Goal: Task Accomplishment & Management: Manage account settings

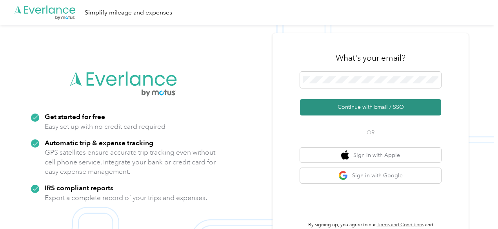
click at [353, 110] on button "Continue with Email / SSO" at bounding box center [370, 107] width 141 height 16
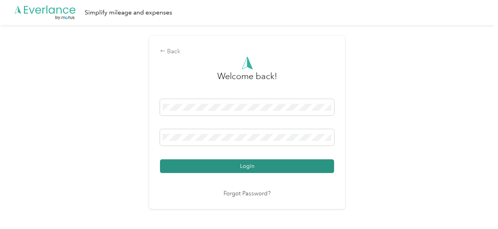
click at [232, 163] on button "Login" at bounding box center [247, 167] width 174 height 14
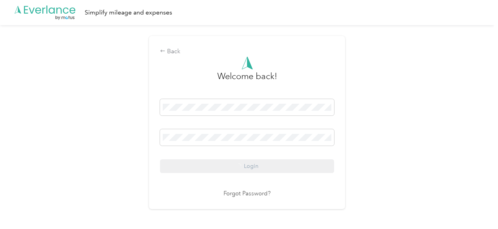
drag, startPoint x: 122, startPoint y: 87, endPoint x: 131, endPoint y: 86, distance: 8.8
click at [131, 86] on div "Back Welcome back! Login Forgot Password?" at bounding box center [247, 126] width 494 height 202
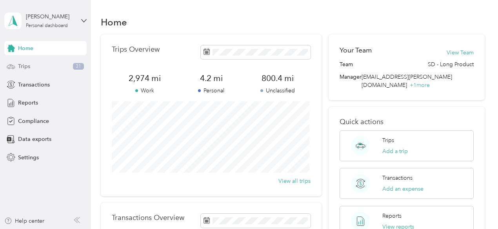
click at [41, 67] on div "Trips 31" at bounding box center [45, 67] width 82 height 14
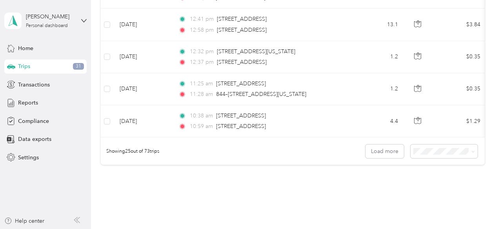
scroll to position [777, 0]
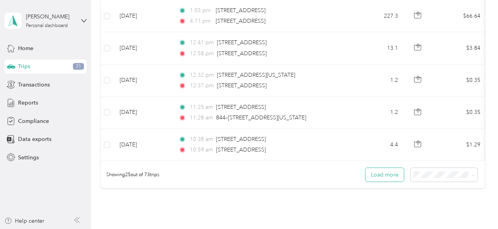
click at [387, 177] on button "Load more" at bounding box center [384, 175] width 38 height 14
click at [386, 176] on button "Load more" at bounding box center [384, 175] width 38 height 14
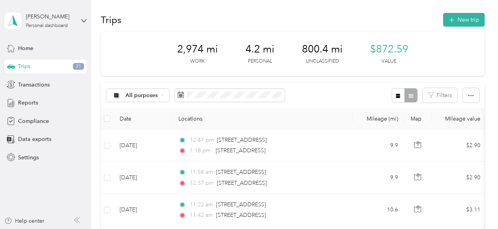
scroll to position [0, 0]
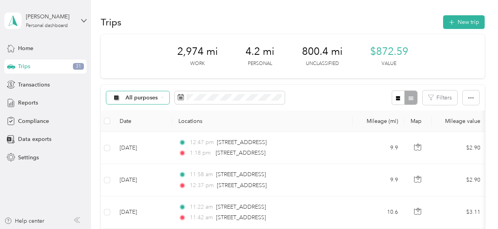
click at [156, 98] on span "All purposes" at bounding box center [141, 97] width 33 height 5
click at [148, 137] on span "SD - Long Product" at bounding box center [149, 139] width 47 height 8
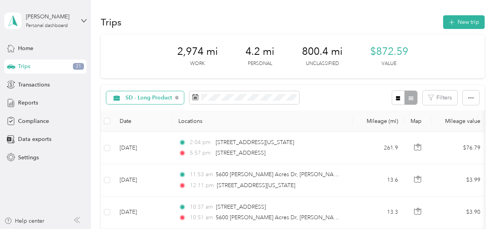
click at [158, 98] on span "SD - Long Product" at bounding box center [148, 97] width 47 height 5
click at [142, 115] on li "All purposes" at bounding box center [146, 112] width 81 height 14
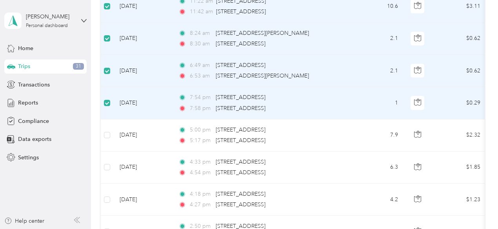
scroll to position [210, 0]
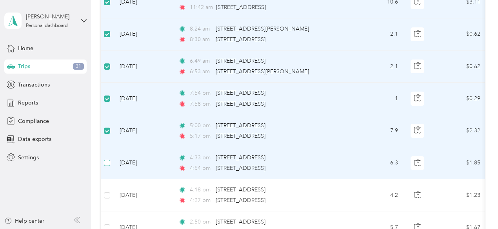
click at [109, 166] on label at bounding box center [107, 163] width 6 height 9
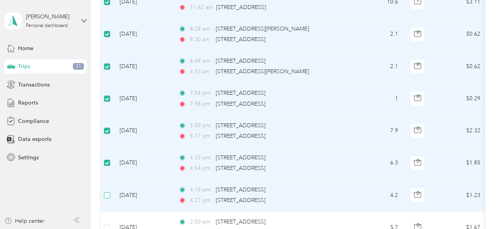
click at [106, 198] on label at bounding box center [107, 195] width 6 height 9
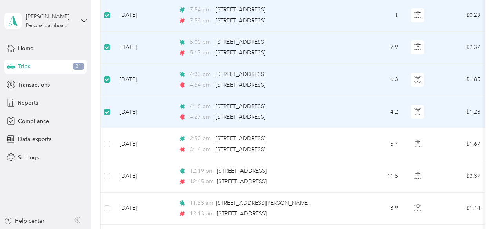
scroll to position [295, 0]
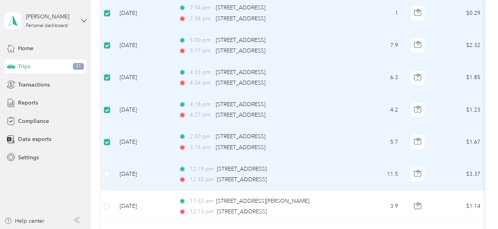
click at [111, 175] on td at bounding box center [107, 175] width 13 height 32
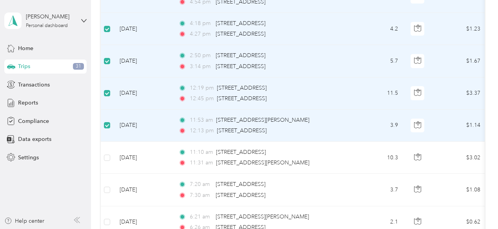
scroll to position [392, 0]
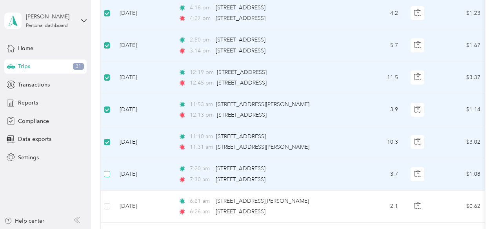
click at [108, 170] on label at bounding box center [107, 174] width 6 height 9
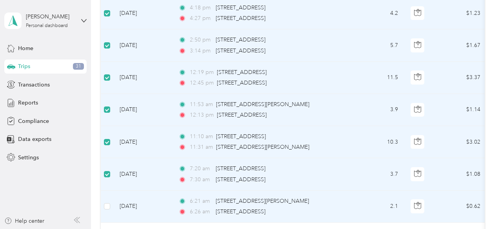
click at [107, 199] on td at bounding box center [107, 207] width 13 height 32
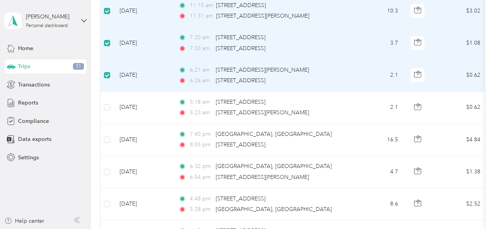
scroll to position [526, 0]
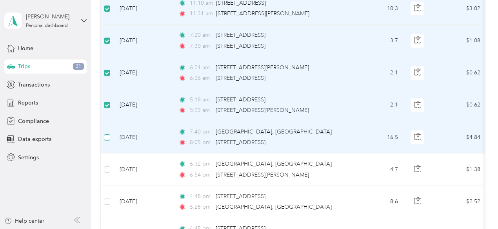
click at [105, 133] on label at bounding box center [107, 137] width 6 height 9
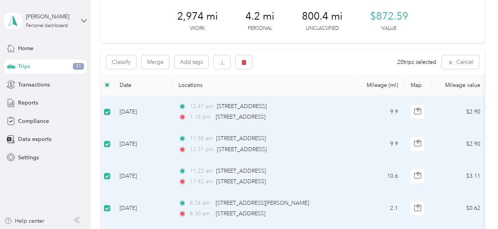
scroll to position [22, 0]
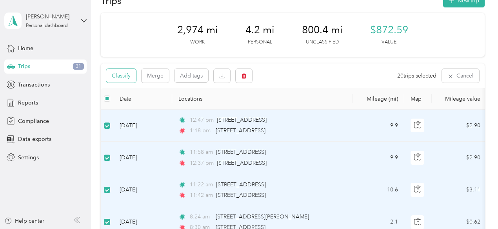
click at [115, 78] on button "Classify" at bounding box center [121, 76] width 30 height 14
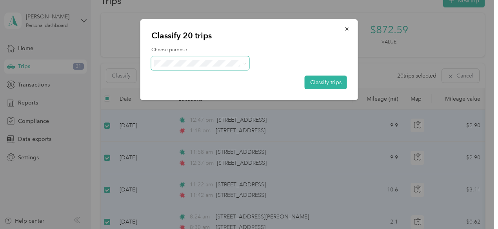
click at [245, 64] on icon at bounding box center [245, 64] width 4 height 4
click at [196, 89] on span "Personal" at bounding box center [207, 90] width 73 height 8
click at [317, 80] on button "Classify trips" at bounding box center [326, 83] width 42 height 14
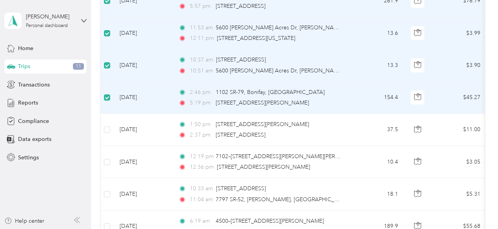
scroll to position [1149, 0]
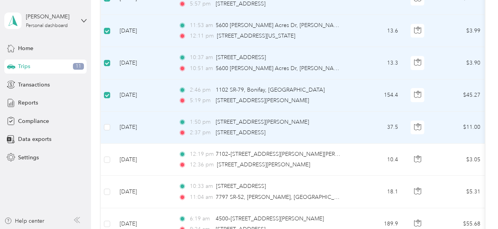
click at [102, 121] on td at bounding box center [107, 128] width 13 height 32
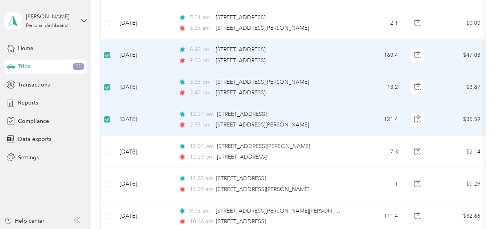
scroll to position [1416, 0]
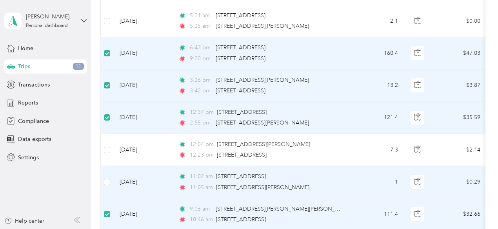
click at [111, 176] on td at bounding box center [107, 182] width 13 height 32
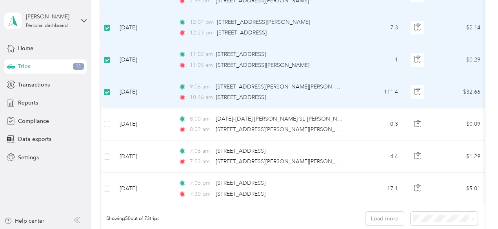
scroll to position [1562, 0]
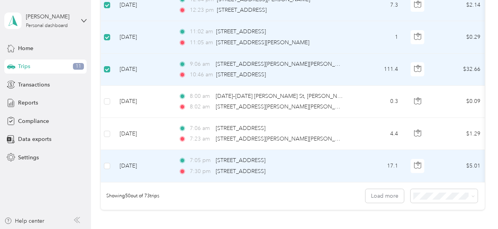
click at [111, 159] on td at bounding box center [107, 166] width 13 height 32
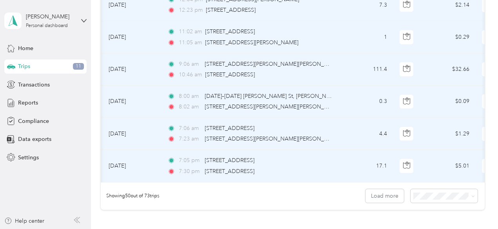
scroll to position [0, 0]
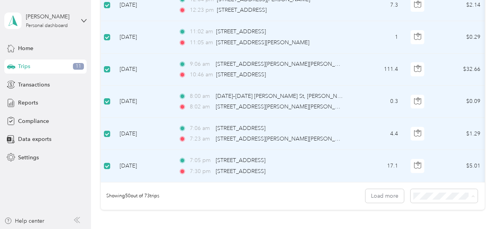
click at [421, 178] on span "100 per load" at bounding box center [430, 181] width 32 height 7
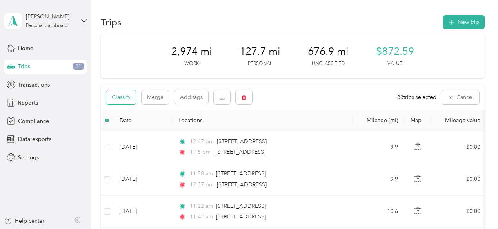
click at [120, 93] on button "Classify" at bounding box center [121, 98] width 30 height 14
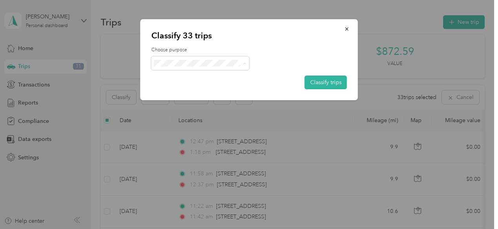
click at [195, 75] on span "SD - Long Product" at bounding box center [207, 78] width 73 height 8
click at [321, 82] on button "Classify trips" at bounding box center [326, 83] width 42 height 14
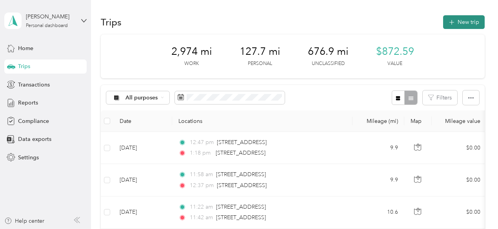
click at [456, 20] on button "New trip" at bounding box center [464, 22] width 42 height 14
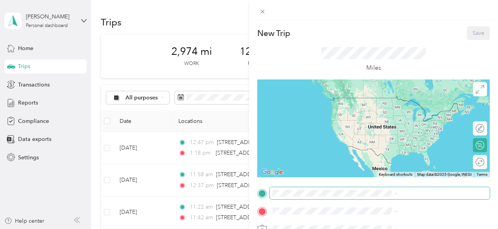
click at [371, 197] on span at bounding box center [380, 193] width 220 height 13
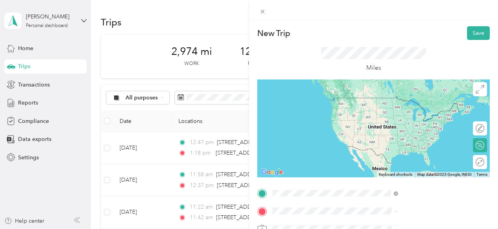
click at [385, 102] on span "[STREET_ADDRESS][US_STATE]" at bounding box center [409, 98] width 78 height 7
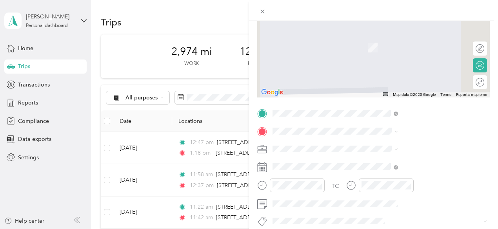
scroll to position [83, 0]
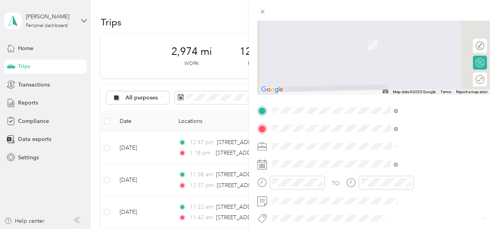
click at [379, 36] on span "Pelham [US_STATE], [GEOGRAPHIC_DATA]" at bounding box center [414, 36] width 88 height 14
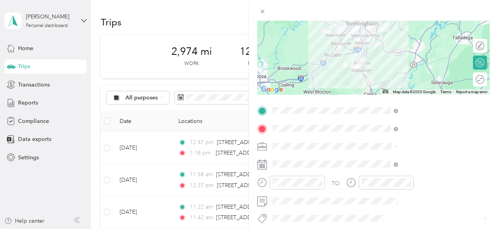
click at [267, 165] on icon at bounding box center [262, 165] width 10 height 10
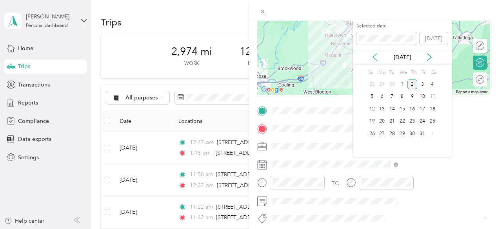
click at [373, 56] on icon at bounding box center [375, 57] width 8 height 8
click at [404, 121] on div "24" at bounding box center [402, 122] width 10 height 10
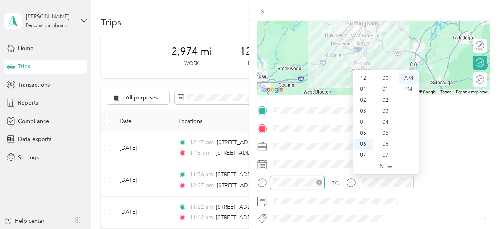
scroll to position [47, 0]
click at [363, 151] on div "11" at bounding box center [364, 152] width 19 height 11
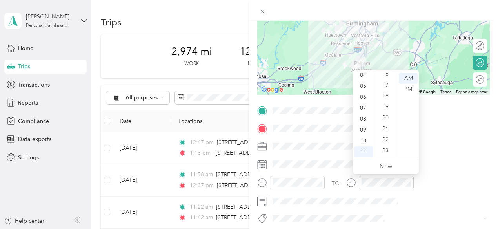
scroll to position [157, 0]
click at [386, 85] on div "15" at bounding box center [386, 86] width 19 height 11
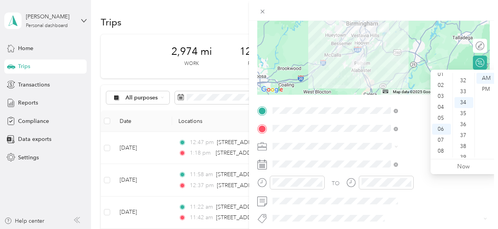
scroll to position [13, 0]
click at [438, 76] on div "01" at bounding box center [441, 76] width 19 height 11
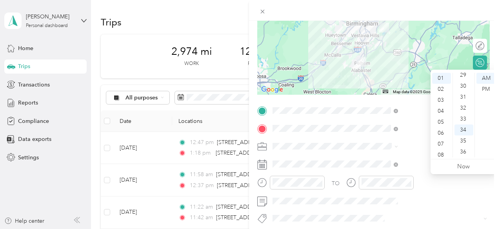
scroll to position [320, 0]
click at [463, 88] on div "30" at bounding box center [464, 88] width 19 height 11
click at [485, 87] on div "PM" at bounding box center [485, 89] width 19 height 11
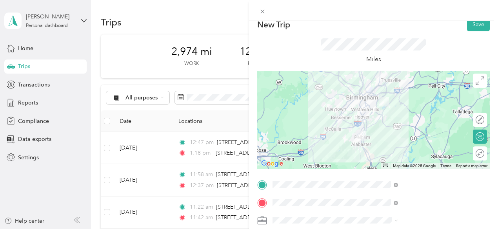
scroll to position [0, 0]
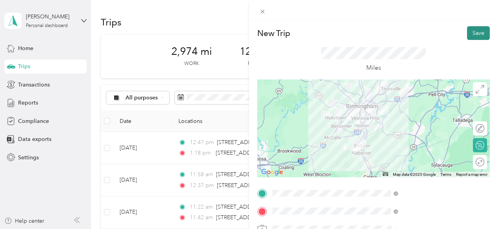
click at [473, 31] on button "Save" at bounding box center [478, 33] width 23 height 14
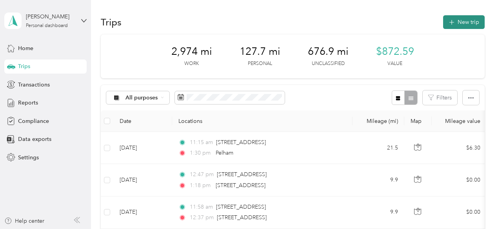
click at [452, 24] on icon "button" at bounding box center [451, 22] width 9 height 9
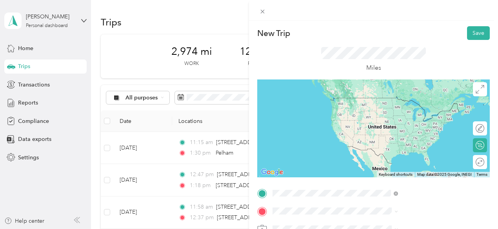
click at [390, 100] on span "Pelham [US_STATE], [GEOGRAPHIC_DATA]" at bounding box center [414, 102] width 88 height 14
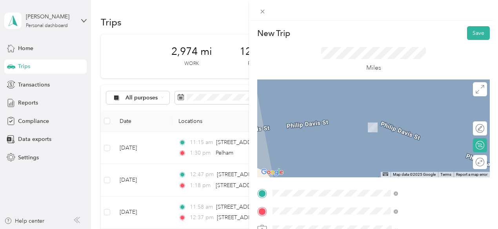
click at [387, 121] on span "[STREET_ADDRESS][US_STATE]" at bounding box center [409, 117] width 78 height 7
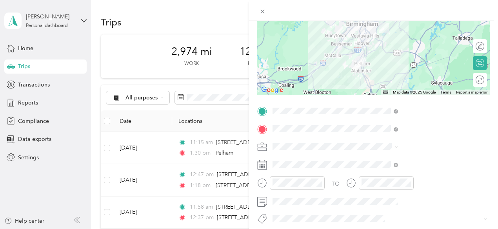
scroll to position [91, 0]
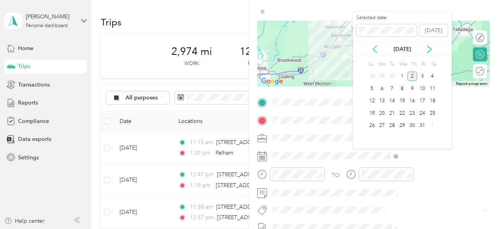
click at [374, 48] on icon at bounding box center [375, 49] width 4 height 7
click at [402, 111] on div "24" at bounding box center [402, 114] width 10 height 10
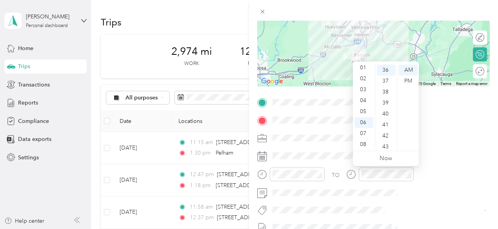
scroll to position [8, 0]
click at [362, 73] on div "01" at bounding box center [364, 73] width 19 height 11
click at [412, 77] on div "PM" at bounding box center [408, 81] width 19 height 11
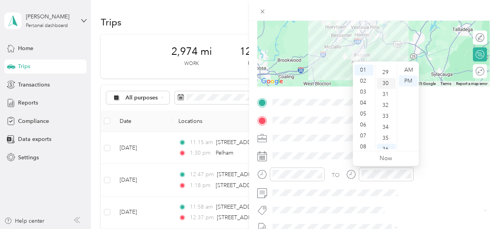
click at [387, 80] on div "30" at bounding box center [386, 83] width 19 height 11
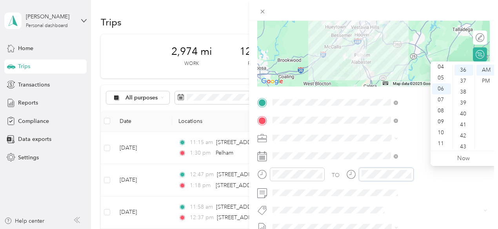
scroll to position [395, 0]
click at [439, 80] on div "02" at bounding box center [441, 81] width 19 height 11
click at [464, 67] on div "00" at bounding box center [464, 70] width 19 height 11
click at [489, 80] on div "PM" at bounding box center [485, 81] width 19 height 11
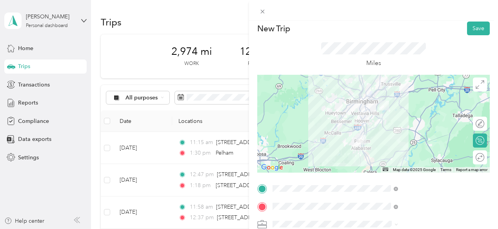
scroll to position [2, 0]
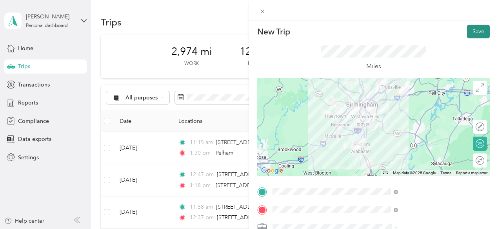
click at [471, 28] on button "Save" at bounding box center [478, 32] width 23 height 14
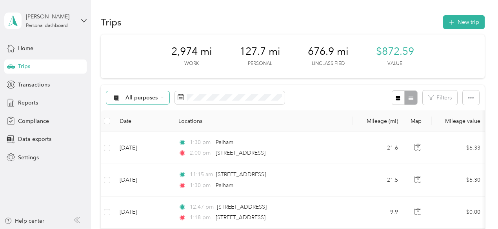
click at [153, 97] on span "All purposes" at bounding box center [141, 97] width 33 height 5
click at [141, 138] on span "SD - Long Product" at bounding box center [149, 139] width 47 height 8
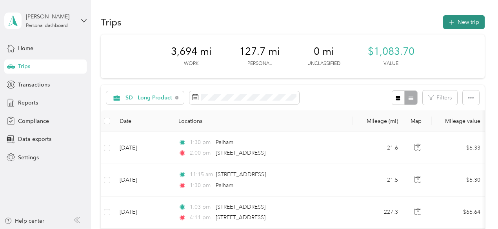
click at [460, 19] on button "New trip" at bounding box center [464, 22] width 42 height 14
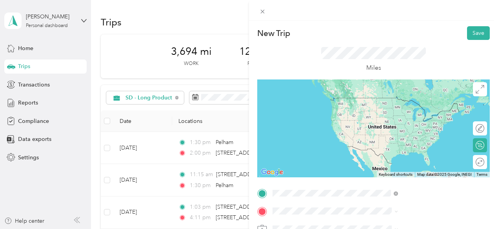
click at [389, 103] on span "[STREET_ADDRESS][US_STATE]" at bounding box center [409, 99] width 78 height 7
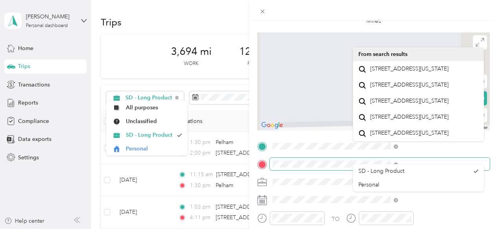
scroll to position [51, 0]
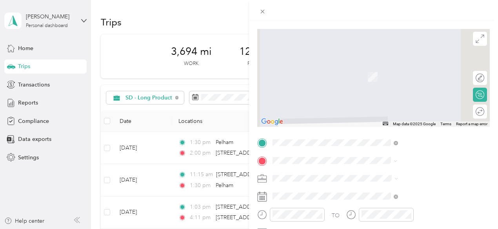
click at [404, 76] on span "[STREET_ADDRESS][US_STATE]" at bounding box center [409, 73] width 78 height 7
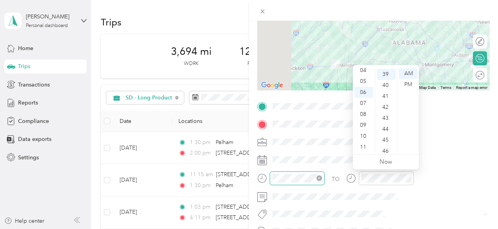
scroll to position [428, 0]
click at [362, 124] on div "08" at bounding box center [364, 126] width 19 height 11
click at [385, 72] on div "00" at bounding box center [386, 73] width 19 height 11
click at [438, 138] on span at bounding box center [380, 142] width 220 height 13
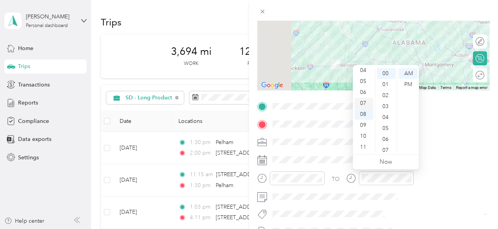
click at [364, 103] on div "07" at bounding box center [364, 103] width 19 height 11
click at [387, 105] on div "30" at bounding box center [386, 107] width 19 height 11
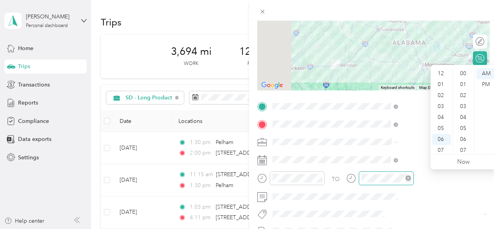
scroll to position [47, 0]
click at [442, 136] on div "10" at bounding box center [441, 136] width 19 height 11
click at [464, 70] on div "00" at bounding box center [464, 73] width 19 height 11
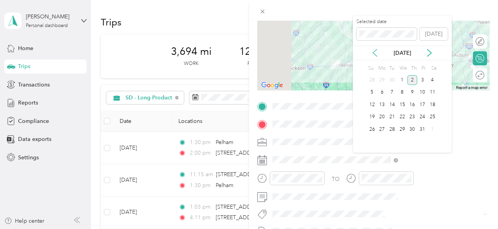
click at [374, 51] on icon at bounding box center [375, 52] width 4 height 7
click at [412, 115] on div "25" at bounding box center [412, 118] width 10 height 10
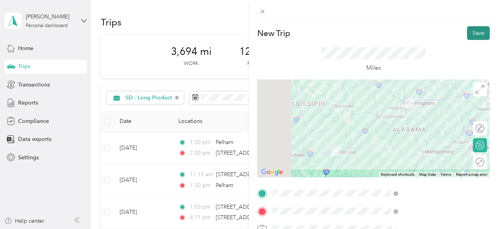
click at [472, 29] on button "Save" at bounding box center [478, 33] width 23 height 14
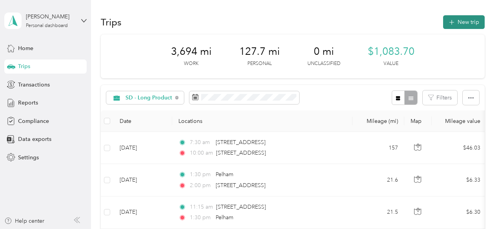
click at [460, 21] on button "New trip" at bounding box center [464, 22] width 42 height 14
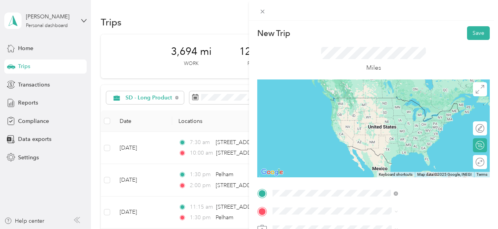
click at [387, 118] on span "[STREET_ADDRESS][US_STATE]" at bounding box center [409, 114] width 78 height 7
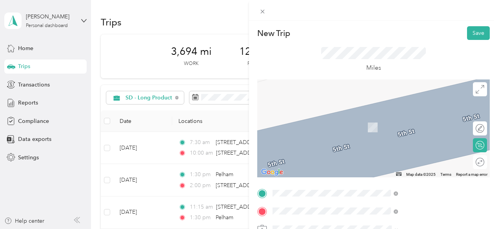
click at [393, 169] on span "[STREET_ADDRESS][PERSON_NAME][US_STATE]" at bounding box center [424, 172] width 108 height 14
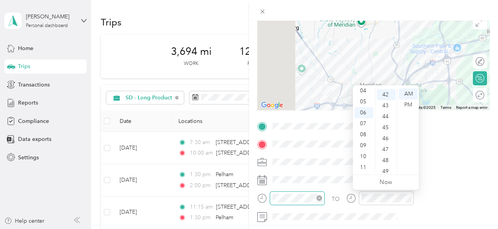
scroll to position [461, 0]
click at [368, 167] on div "11" at bounding box center [364, 167] width 19 height 11
click at [388, 93] on div "00" at bounding box center [386, 94] width 19 height 11
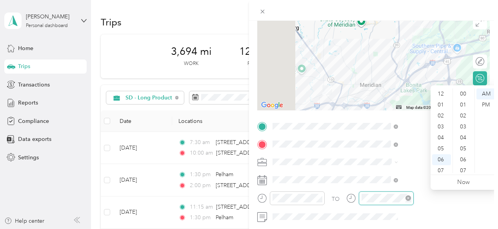
scroll to position [47, 0]
click at [440, 167] on div "11" at bounding box center [441, 167] width 19 height 11
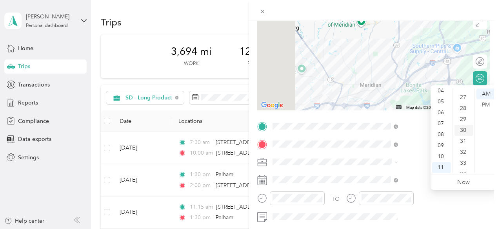
click at [463, 130] on div "30" at bounding box center [464, 130] width 19 height 11
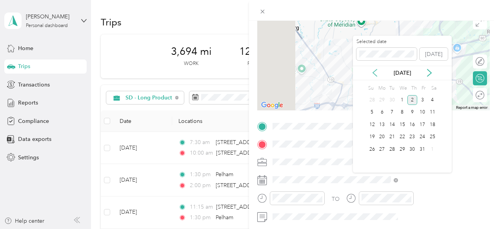
click at [373, 73] on icon at bounding box center [375, 73] width 4 height 7
click at [412, 136] on div "25" at bounding box center [412, 138] width 10 height 10
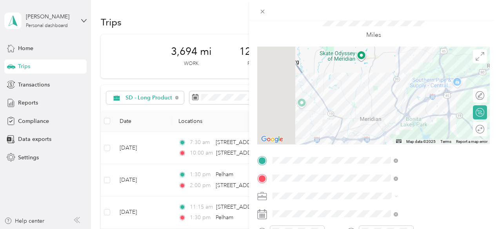
scroll to position [0, 0]
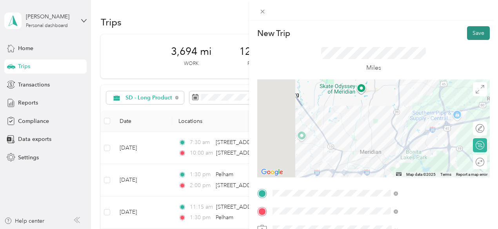
click at [469, 29] on button "Save" at bounding box center [478, 33] width 23 height 14
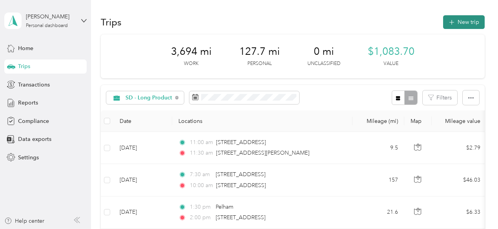
click at [460, 22] on button "New trip" at bounding box center [464, 22] width 42 height 14
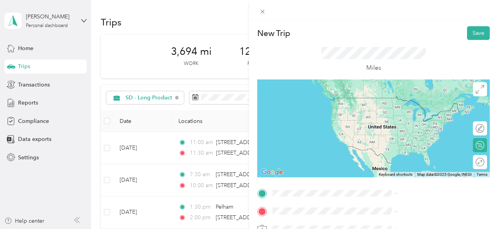
click at [393, 149] on span "[STREET_ADDRESS][PERSON_NAME][US_STATE]" at bounding box center [424, 153] width 108 height 14
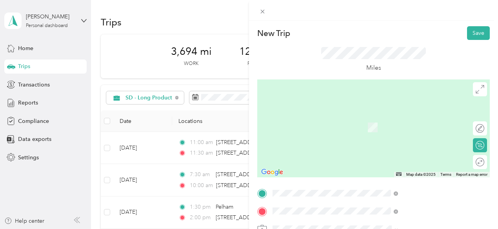
click at [381, 121] on span "[STREET_ADDRESS][US_STATE]" at bounding box center [409, 117] width 78 height 7
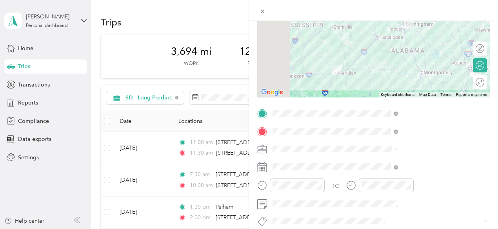
scroll to position [81, 0]
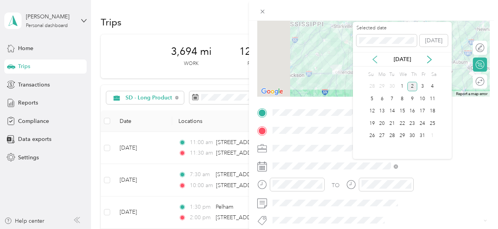
click at [375, 57] on icon at bounding box center [375, 60] width 8 height 8
click at [412, 124] on div "25" at bounding box center [412, 124] width 10 height 10
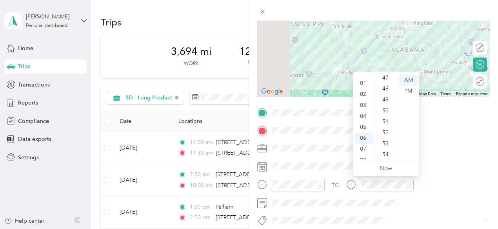
scroll to position [2, 0]
click at [361, 87] on div "01" at bounding box center [364, 89] width 19 height 11
click at [386, 92] on div "30" at bounding box center [386, 92] width 19 height 11
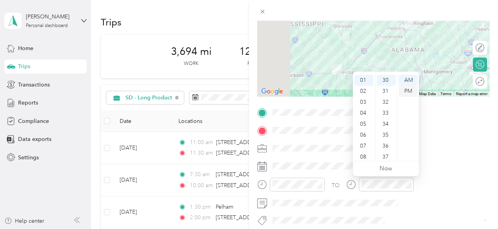
click at [409, 91] on div "PM" at bounding box center [408, 91] width 19 height 11
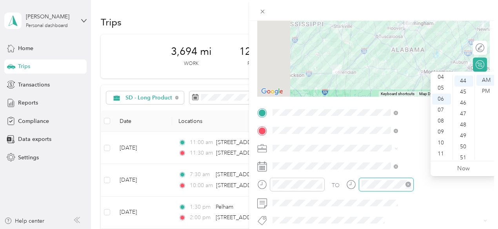
scroll to position [483, 0]
click at [440, 87] on div "04" at bounding box center [441, 86] width 19 height 11
click at [465, 81] on div "00" at bounding box center [464, 80] width 19 height 11
click at [489, 89] on div "PM" at bounding box center [485, 91] width 19 height 11
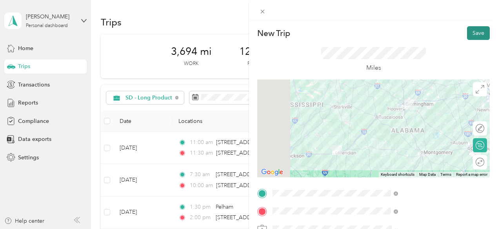
click at [473, 33] on button "Save" at bounding box center [478, 33] width 23 height 14
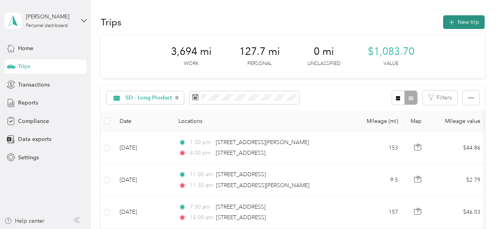
click at [460, 20] on button "New trip" at bounding box center [464, 22] width 42 height 14
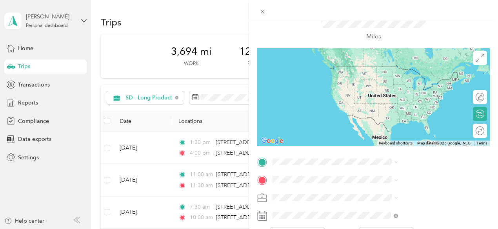
scroll to position [33, 0]
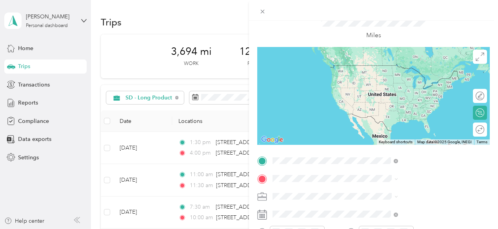
click at [394, 69] on span "[STREET_ADDRESS][US_STATE]" at bounding box center [409, 66] width 78 height 7
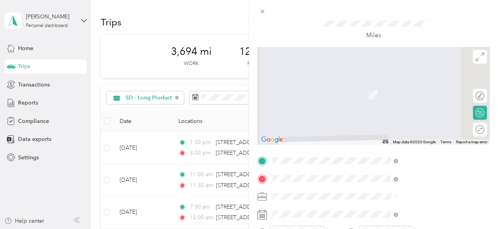
click at [387, 85] on span "[PERSON_NAME] [US_STATE], [GEOGRAPHIC_DATA]" at bounding box center [414, 87] width 88 height 14
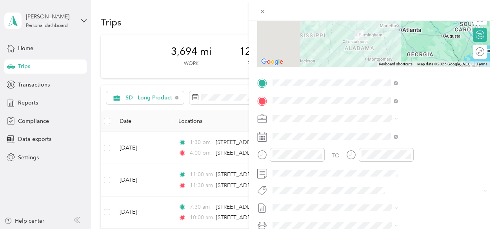
scroll to position [113, 0]
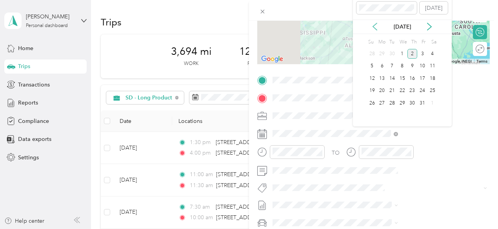
click at [376, 27] on icon at bounding box center [375, 27] width 8 height 8
click at [381, 102] on div "29" at bounding box center [382, 103] width 10 height 10
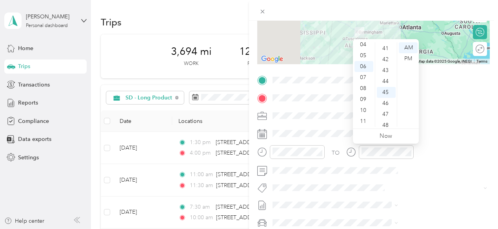
scroll to position [445, 0]
click at [366, 78] on div "07" at bounding box center [364, 77] width 19 height 11
click at [389, 91] on div "30" at bounding box center [386, 92] width 19 height 11
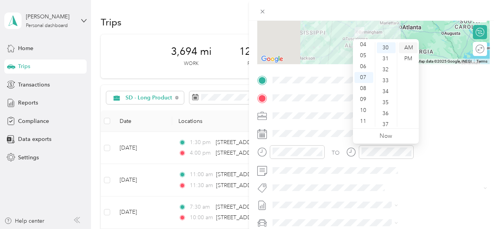
click at [407, 44] on div "AM" at bounding box center [408, 47] width 19 height 11
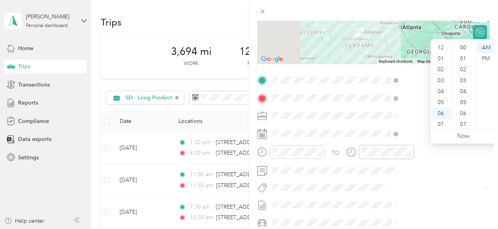
scroll to position [47, 0]
click at [444, 122] on div "11" at bounding box center [441, 121] width 19 height 11
click at [464, 48] on div "00" at bounding box center [464, 47] width 19 height 11
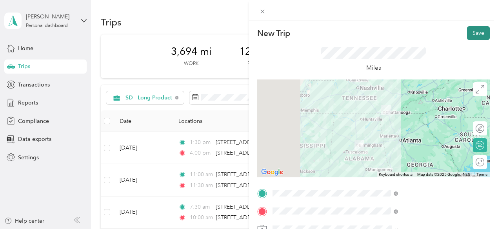
click at [469, 33] on button "Save" at bounding box center [478, 33] width 23 height 14
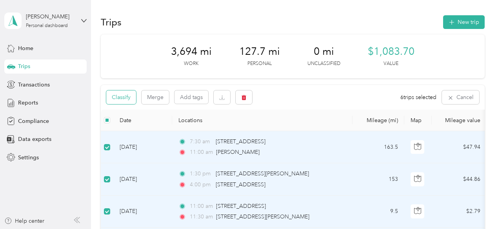
click at [122, 99] on button "Classify" at bounding box center [121, 98] width 30 height 14
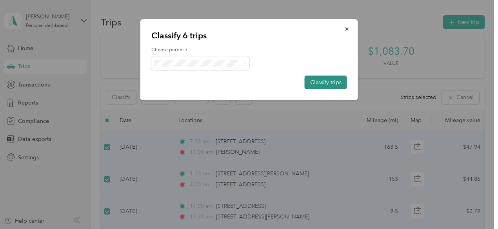
click at [328, 82] on button "Classify trips" at bounding box center [326, 83] width 42 height 14
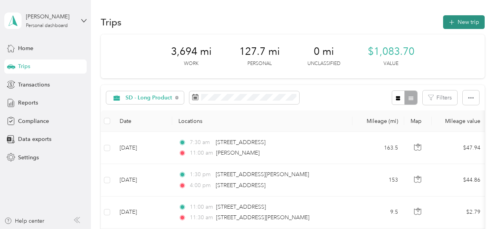
click at [465, 22] on button "New trip" at bounding box center [464, 22] width 42 height 14
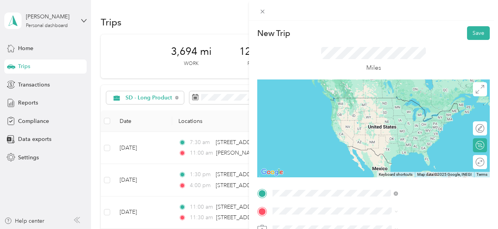
click at [386, 146] on span "[PERSON_NAME] [US_STATE], [GEOGRAPHIC_DATA]" at bounding box center [414, 145] width 88 height 14
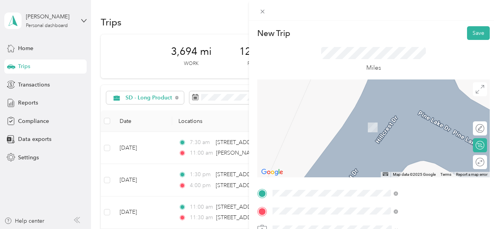
click at [396, 120] on span "[GEOGRAPHIC_DATA] [US_STATE], [GEOGRAPHIC_DATA]" at bounding box center [414, 120] width 88 height 14
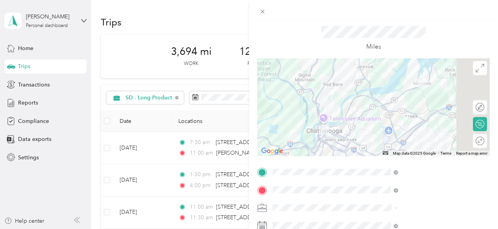
scroll to position [57, 0]
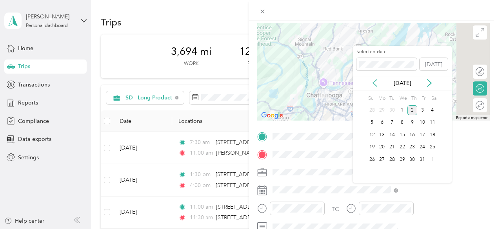
click at [374, 81] on icon at bounding box center [375, 83] width 4 height 7
click at [382, 160] on div "29" at bounding box center [382, 160] width 10 height 10
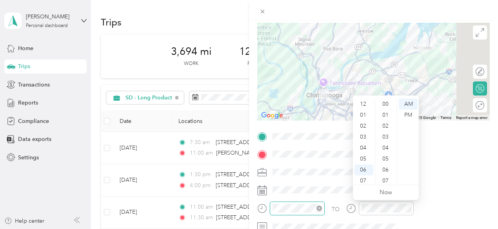
scroll to position [47, 0]
click at [362, 112] on div "05" at bounding box center [364, 112] width 19 height 11
click at [365, 123] on div "06" at bounding box center [364, 123] width 19 height 11
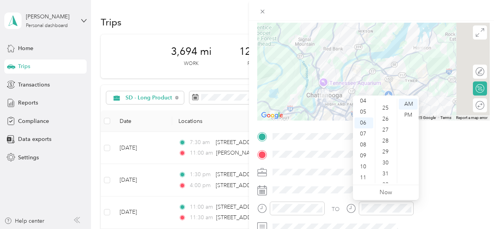
scroll to position [275, 0]
click at [387, 156] on div "30" at bounding box center [386, 158] width 19 height 11
click at [409, 115] on div "PM" at bounding box center [408, 115] width 19 height 11
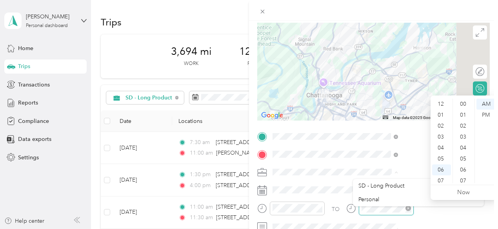
scroll to position [47, 0]
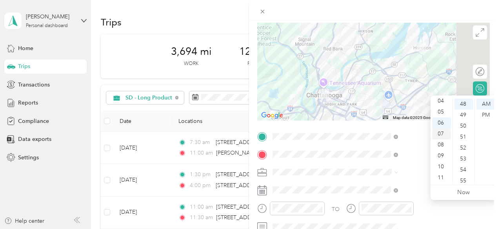
click at [440, 134] on div "07" at bounding box center [441, 134] width 19 height 11
click at [464, 100] on div "00" at bounding box center [464, 104] width 19 height 11
click at [463, 105] on div "00" at bounding box center [464, 104] width 19 height 11
click at [489, 115] on div "PM" at bounding box center [485, 115] width 19 height 11
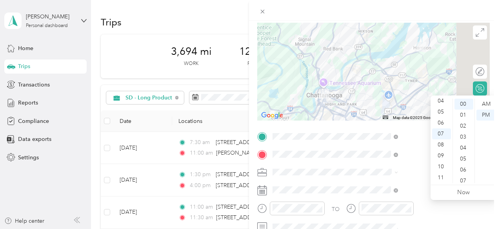
click at [415, 220] on div "TO" at bounding box center [373, 211] width 233 height 19
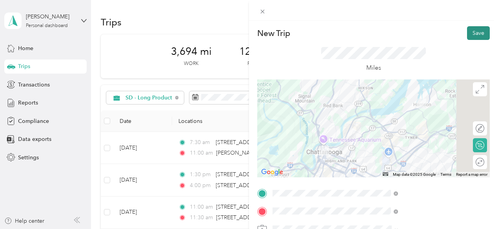
click at [473, 31] on button "Save" at bounding box center [478, 33] width 23 height 14
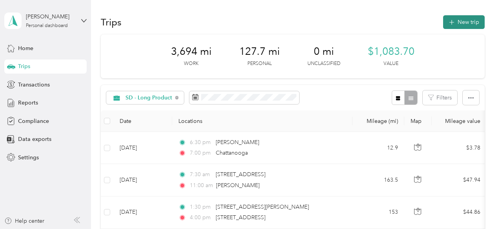
click at [459, 22] on button "New trip" at bounding box center [464, 22] width 42 height 14
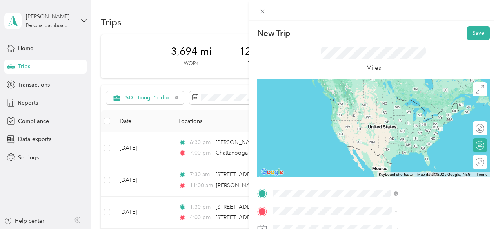
click at [384, 98] on span "[GEOGRAPHIC_DATA] [US_STATE], [GEOGRAPHIC_DATA]" at bounding box center [414, 102] width 88 height 14
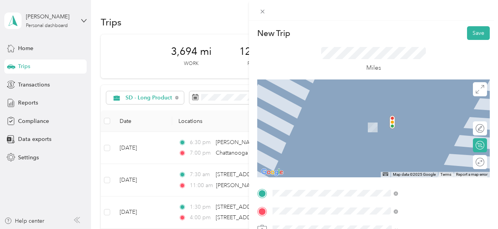
click at [396, 121] on span "[STREET_ADDRESS][US_STATE]" at bounding box center [409, 117] width 78 height 7
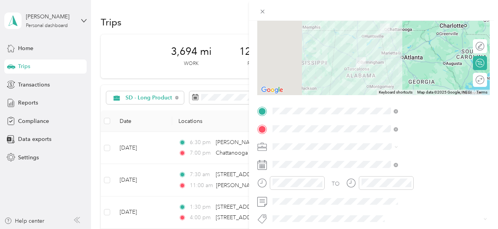
scroll to position [83, 0]
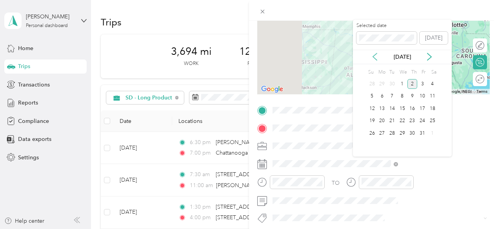
click at [375, 54] on icon at bounding box center [375, 57] width 8 height 8
click at [391, 132] on div "30" at bounding box center [392, 134] width 10 height 10
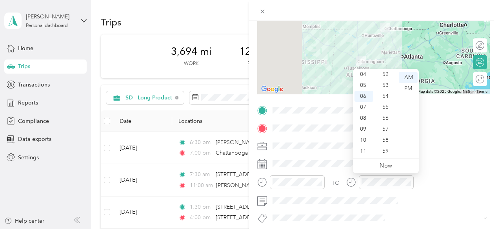
scroll to position [0, 0]
click at [363, 78] on div "12" at bounding box center [364, 77] width 19 height 11
click at [387, 82] on div "30" at bounding box center [386, 83] width 19 height 11
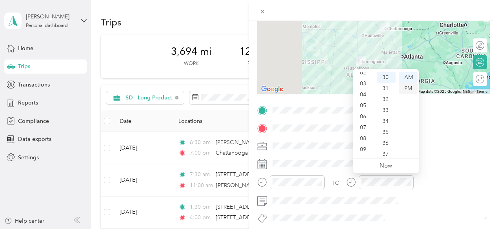
click at [402, 90] on div "PM" at bounding box center [408, 88] width 19 height 11
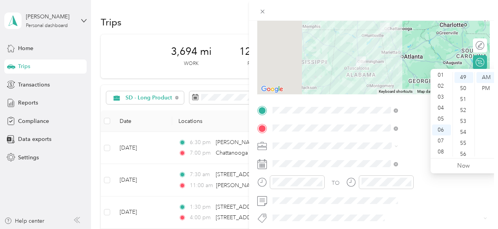
scroll to position [12, 0]
click at [445, 98] on div "03" at bounding box center [441, 98] width 19 height 11
click at [462, 77] on div "00" at bounding box center [464, 77] width 19 height 11
click at [489, 92] on div "PM" at bounding box center [485, 88] width 19 height 11
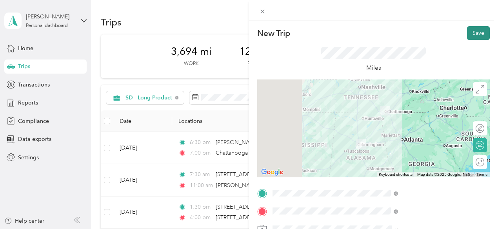
click at [471, 36] on button "Save" at bounding box center [478, 33] width 23 height 14
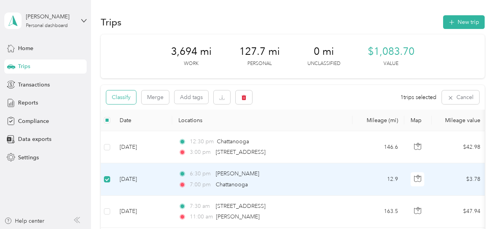
click at [122, 95] on button "Classify" at bounding box center [121, 98] width 30 height 14
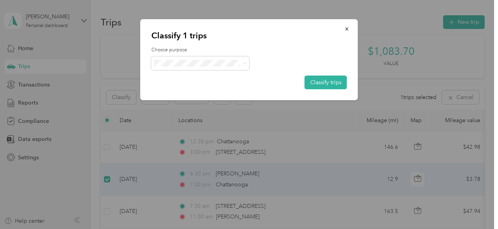
click at [111, 145] on div at bounding box center [249, 114] width 498 height 229
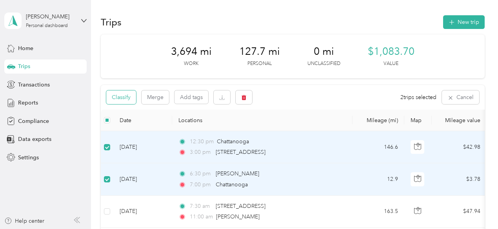
click at [119, 96] on button "Classify" at bounding box center [121, 98] width 30 height 14
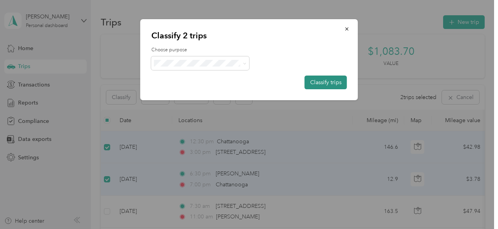
click at [323, 81] on button "Classify trips" at bounding box center [326, 83] width 42 height 14
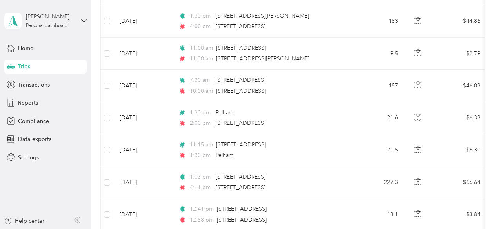
scroll to position [231, 0]
